Goal: Transaction & Acquisition: Download file/media

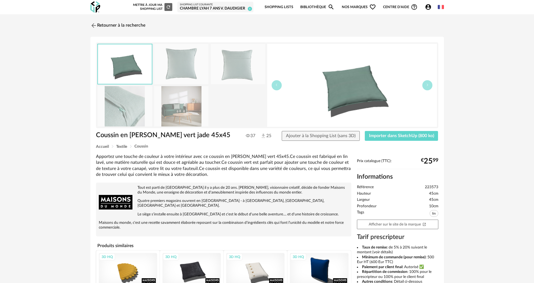
click at [313, 8] on link "Bibliothèque Magnify icon" at bounding box center [317, 7] width 34 height 13
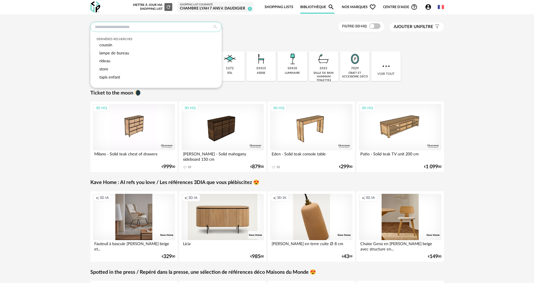
click at [140, 28] on input "text" at bounding box center [155, 27] width 131 height 10
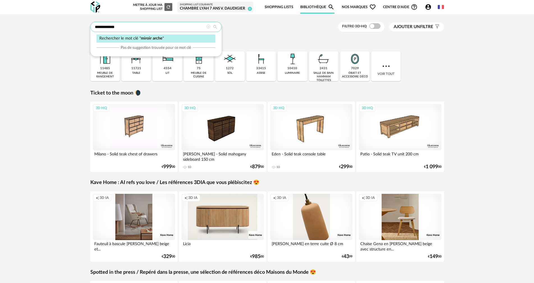
type input "**********"
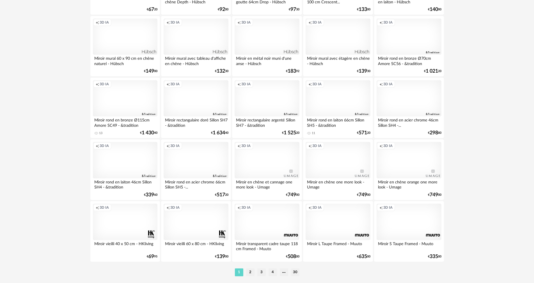
scroll to position [1070, 0]
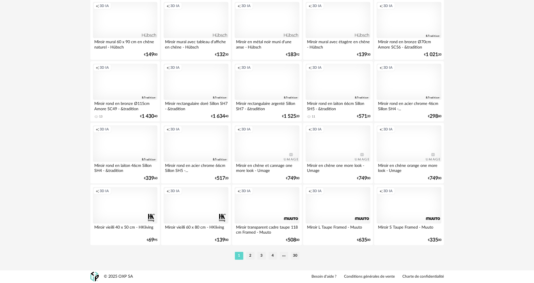
click at [250, 255] on li "2" at bounding box center [250, 256] width 8 height 8
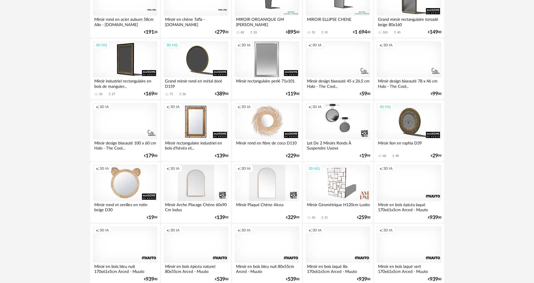
scroll to position [449, 0]
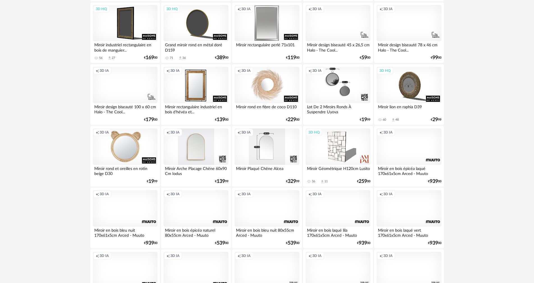
click at [269, 156] on div "Creation icon 3D IA" at bounding box center [267, 147] width 65 height 36
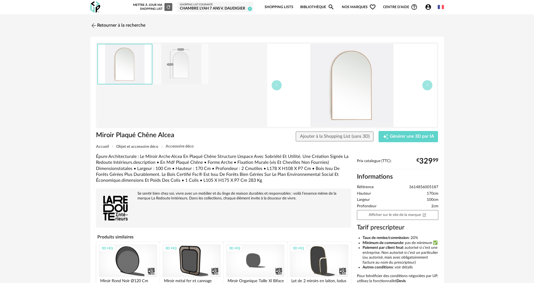
click at [189, 72] on img at bounding box center [181, 64] width 54 height 40
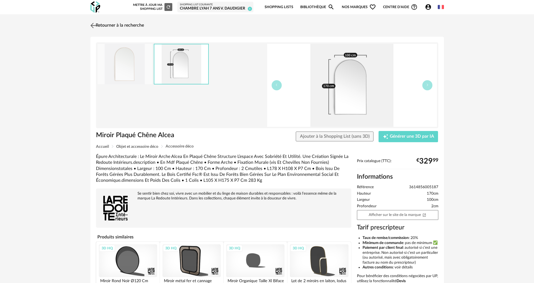
click at [106, 25] on link "Retourner à la recherche" at bounding box center [116, 25] width 55 height 12
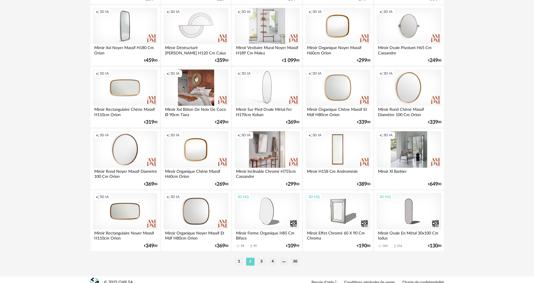
scroll to position [1070, 0]
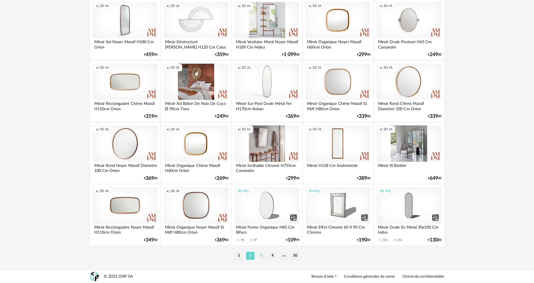
click at [262, 254] on li "3" at bounding box center [261, 256] width 8 height 8
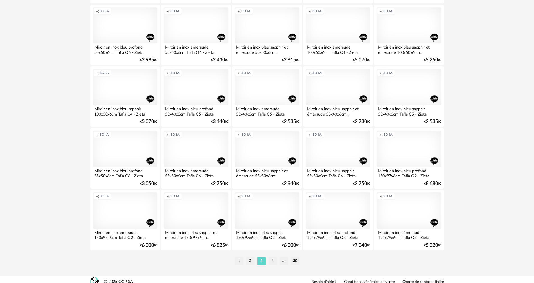
scroll to position [1070, 0]
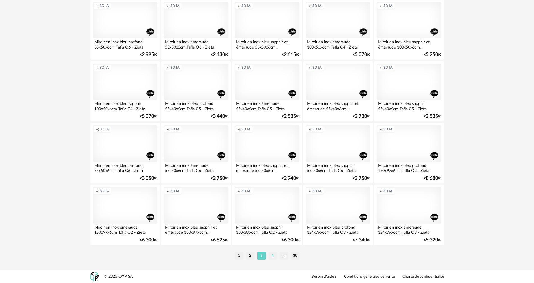
drag, startPoint x: 273, startPoint y: 255, endPoint x: 306, endPoint y: 231, distance: 41.1
click at [273, 255] on li "4" at bounding box center [273, 256] width 8 height 8
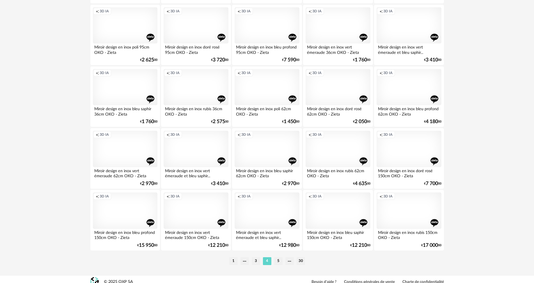
scroll to position [1070, 0]
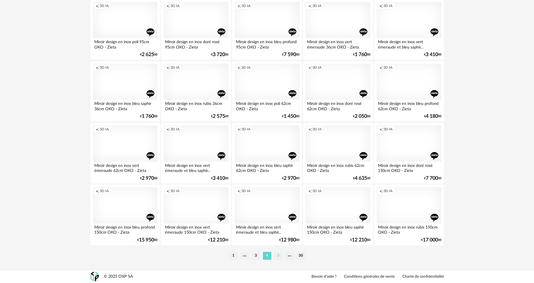
click at [278, 254] on li "5" at bounding box center [278, 256] width 8 height 8
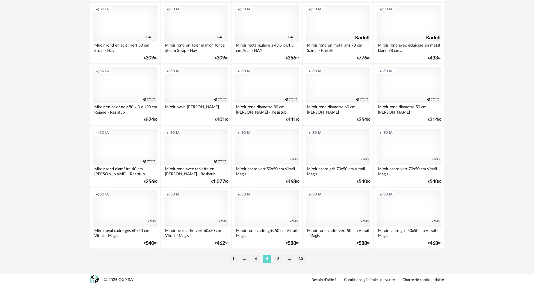
scroll to position [1070, 0]
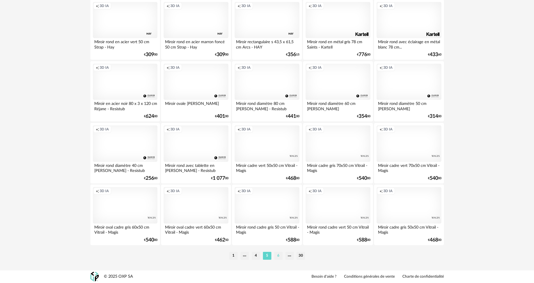
click at [276, 256] on li "6" at bounding box center [278, 256] width 8 height 8
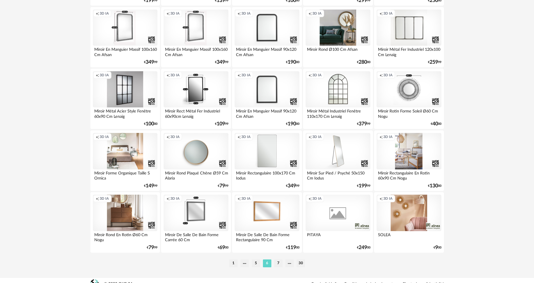
scroll to position [1070, 0]
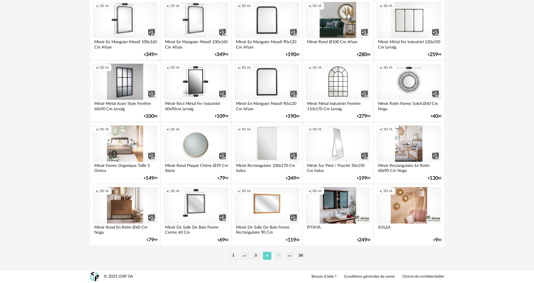
click at [279, 255] on li "7" at bounding box center [278, 256] width 8 height 8
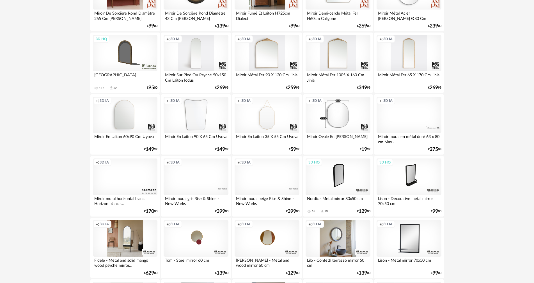
scroll to position [365, 0]
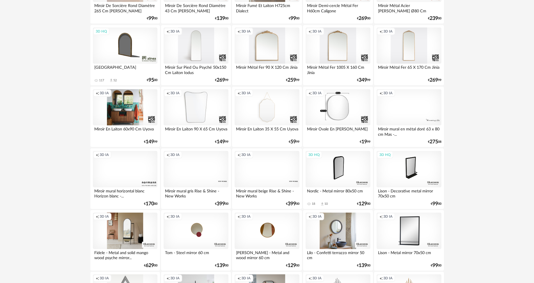
click at [131, 107] on div "Creation icon 3D IA" at bounding box center [125, 107] width 65 height 36
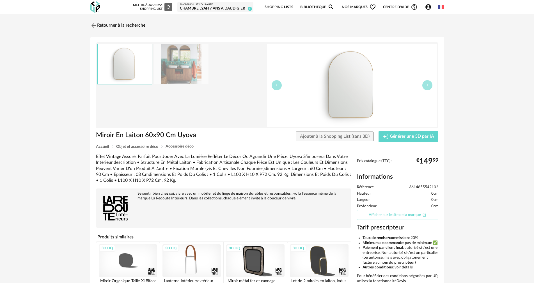
click at [387, 217] on link "Afficher sur le site de la marque Open In New icon" at bounding box center [397, 215] width 81 height 10
click at [117, 26] on link "Retourner à la recherche" at bounding box center [116, 25] width 55 height 12
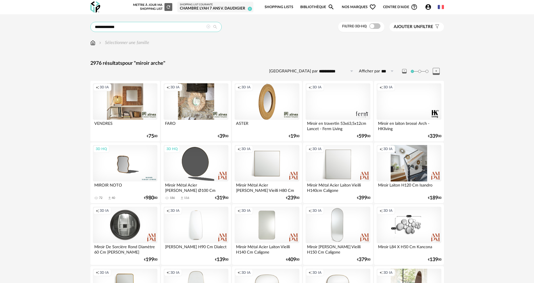
click at [145, 26] on input "**********" at bounding box center [155, 27] width 131 height 10
click at [288, 6] on link "Shopping Lists" at bounding box center [279, 7] width 29 height 13
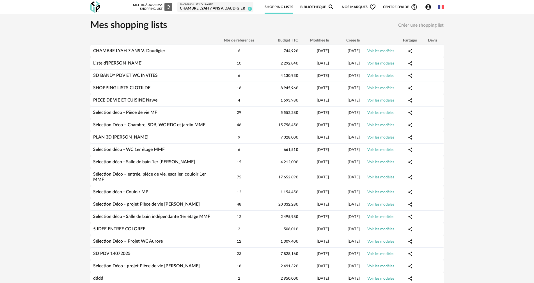
click at [312, 6] on link "Bibliothèque Magnify icon" at bounding box center [317, 7] width 34 height 13
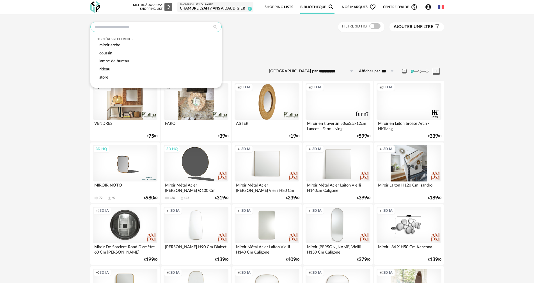
click at [129, 29] on input "text" at bounding box center [155, 27] width 131 height 10
drag, startPoint x: 232, startPoint y: 34, endPoint x: 228, endPoint y: 35, distance: 3.8
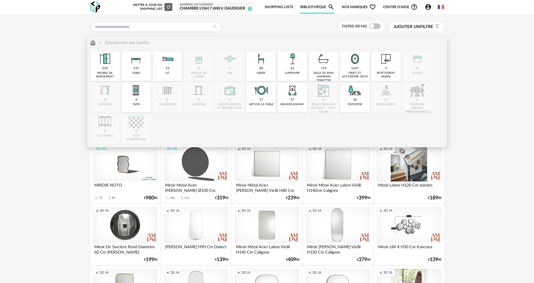
click at [292, 72] on div "luminaire" at bounding box center [292, 73] width 15 height 4
type input "**********"
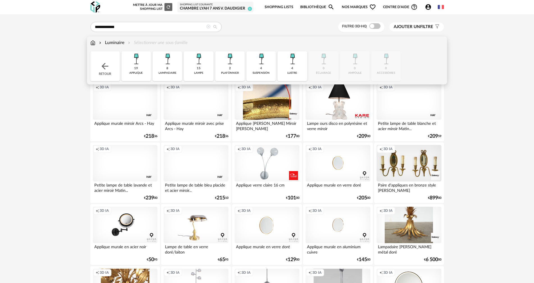
click at [256, 63] on img at bounding box center [261, 58] width 15 height 15
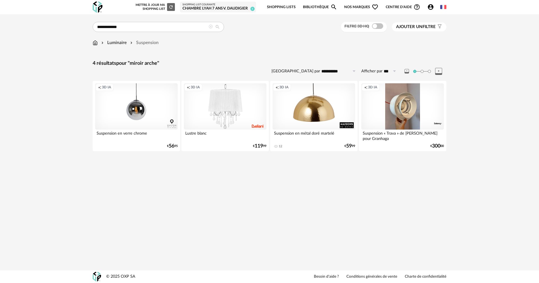
click at [209, 27] on icon at bounding box center [211, 27] width 4 height 4
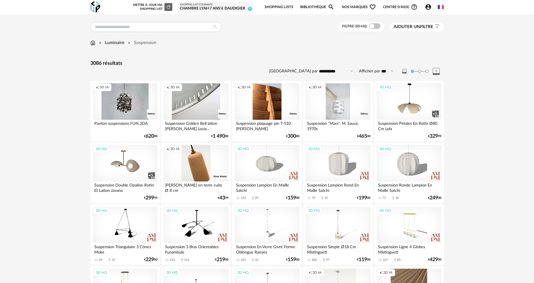
click at [429, 9] on icon "Account Circle icon" at bounding box center [428, 7] width 6 height 6
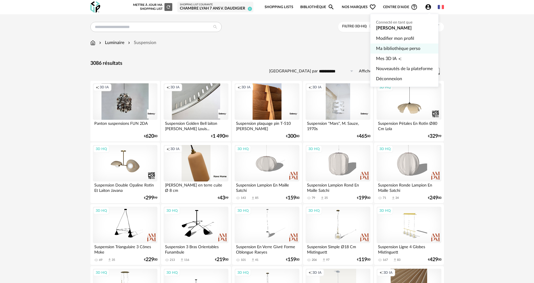
click at [403, 49] on link "Ma bibliothèque perso" at bounding box center [404, 49] width 57 height 10
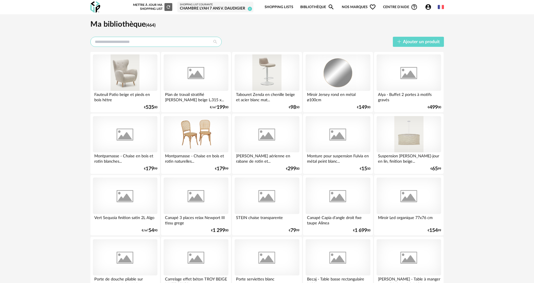
click at [149, 40] on input "text" at bounding box center [155, 42] width 131 height 10
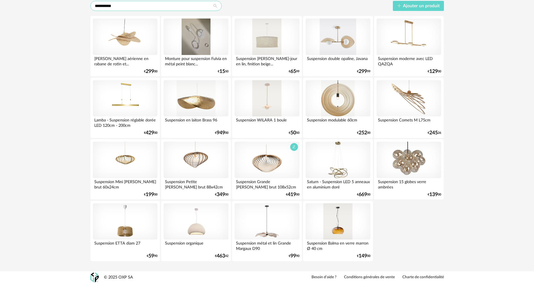
scroll to position [36, 0]
type input "**********"
click at [266, 230] on div at bounding box center [267, 221] width 65 height 36
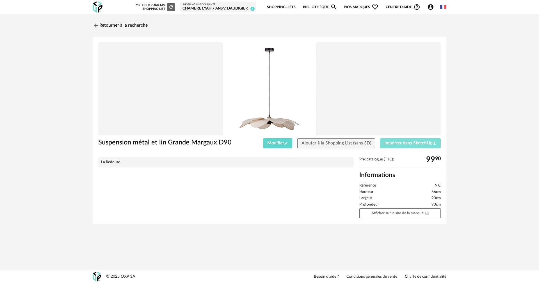
click at [393, 141] on button "Importer dans SketchUp Download icon" at bounding box center [410, 143] width 61 height 10
